Goal: Information Seeking & Learning: Learn about a topic

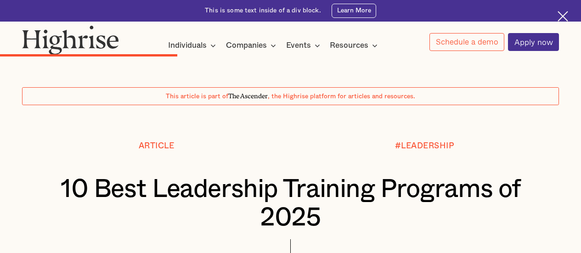
scroll to position [2876, 0]
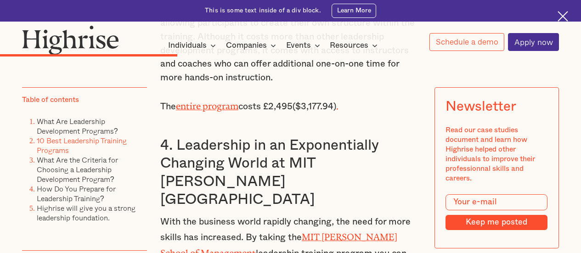
click at [254, 25] on div "Interested in a complimentary coaching session with one of our coaches? Share y…" at bounding box center [290, 29] width 581 height 58
click at [413, 136] on h3 "4. Leadership in an Exponentially Changing World at MIT [PERSON_NAME][GEOGRAPHI…" at bounding box center [290, 172] width 261 height 73
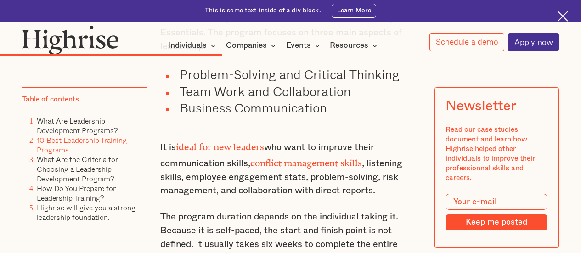
scroll to position [3451, 0]
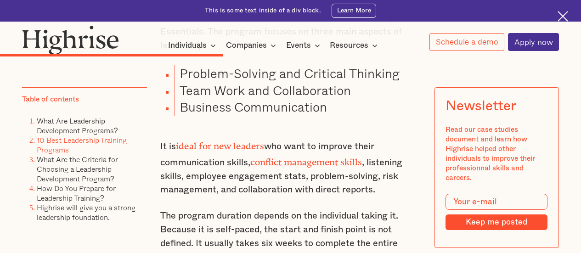
drag, startPoint x: 422, startPoint y: 169, endPoint x: 216, endPoint y: 175, distance: 206.7
click at [216, 209] on p "The program duration depends on the individual taking it. Because it is self-pa…" at bounding box center [290, 236] width 261 height 54
click at [366, 209] on p "The program duration depends on the individual taking it. Because it is self-pa…" at bounding box center [290, 236] width 261 height 54
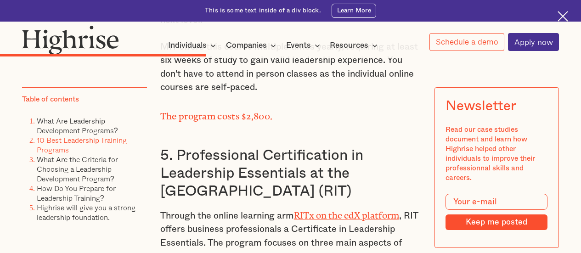
scroll to position [3232, 0]
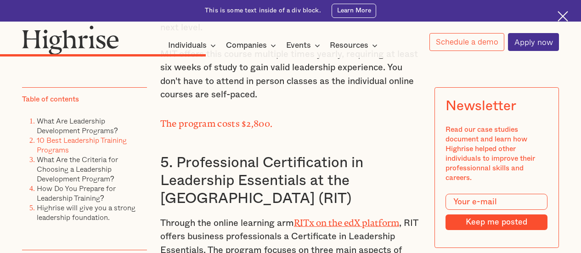
click at [341, 218] on link "RITx on the edX platform" at bounding box center [346, 221] width 105 height 6
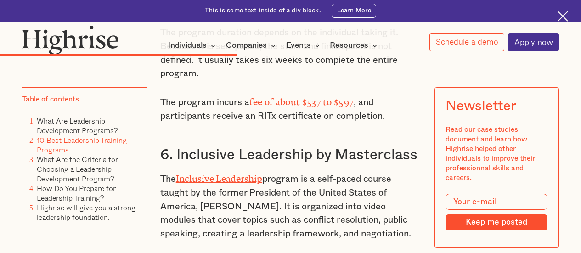
scroll to position [3635, 0]
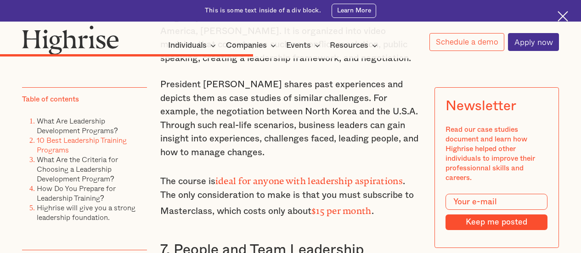
scroll to position [3833, 0]
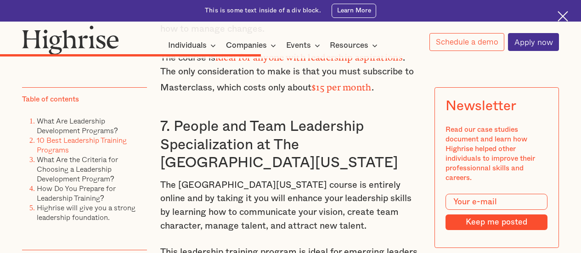
scroll to position [3934, 0]
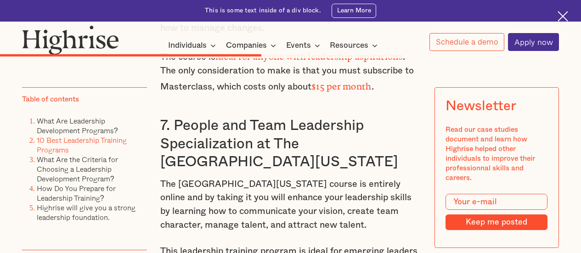
drag, startPoint x: 416, startPoint y: 189, endPoint x: 416, endPoint y: 220, distance: 31.2
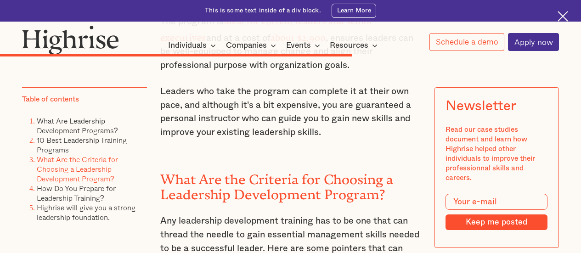
scroll to position [5059, 0]
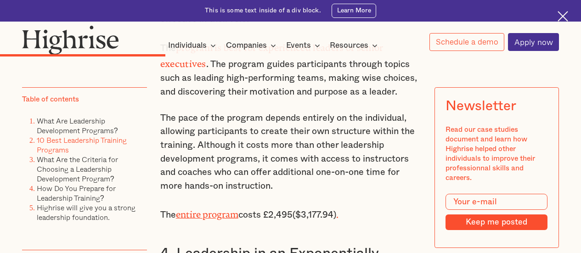
scroll to position [2768, 0]
